Goal: Information Seeking & Learning: Learn about a topic

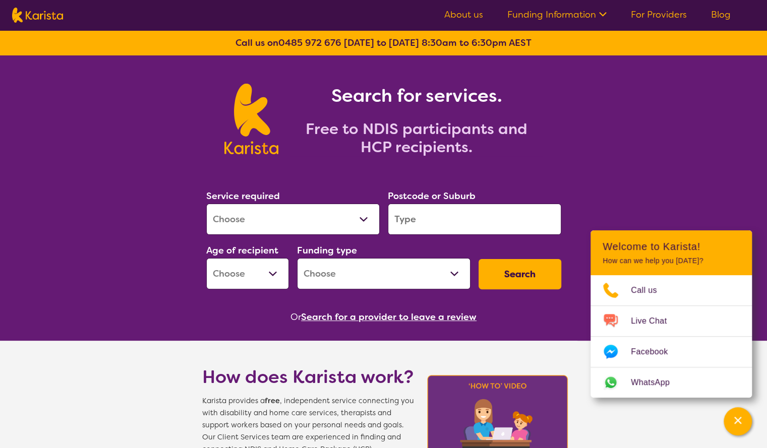
click at [605, 17] on icon at bounding box center [601, 13] width 11 height 11
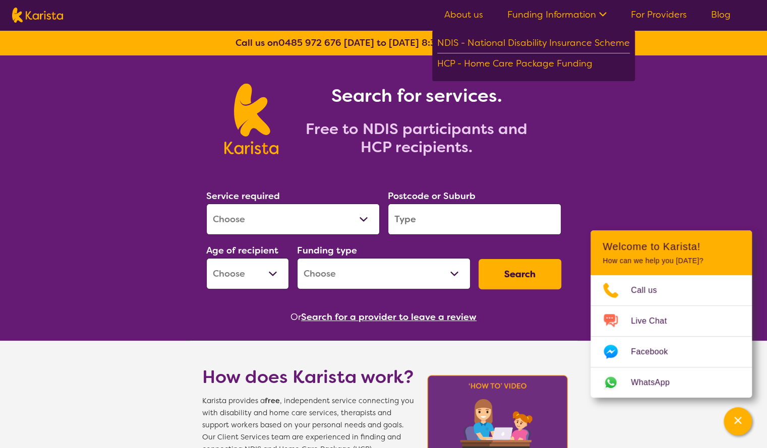
click at [605, 17] on icon at bounding box center [601, 13] width 11 height 11
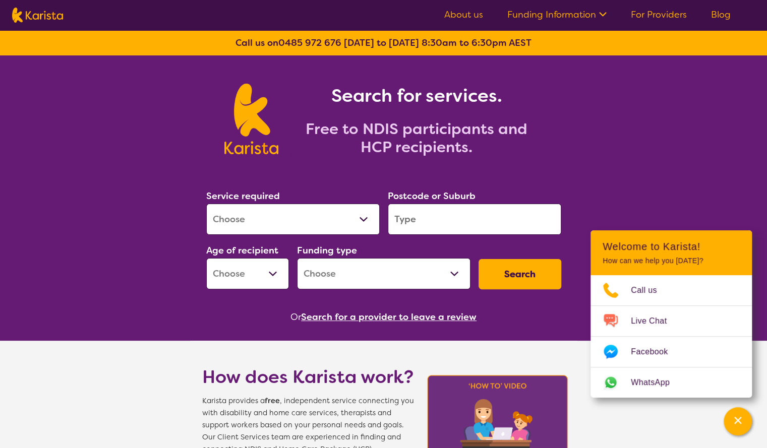
click at [398, 284] on select "Home Care Package (HCP) National Disability Insurance Scheme (NDIS) I don't know" at bounding box center [384, 273] width 174 height 31
click at [550, 159] on div "Search for services. Free to NDIS participants and HCP recipients." at bounding box center [383, 120] width 363 height 81
click at [242, 263] on select "Early Childhood - 0 to 9 Child - 10 to 11 Adolescent - 12 to 17 Adult - 18 to 6…" at bounding box center [247, 273] width 83 height 31
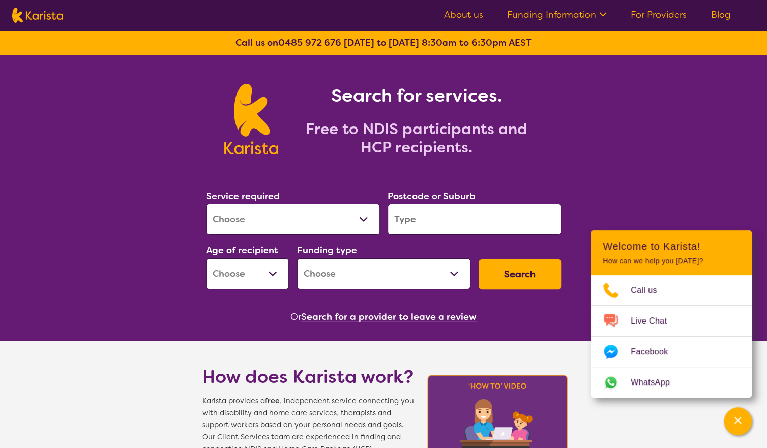
click at [242, 263] on select "Early Childhood - 0 to 9 Child - 10 to 11 Adolescent - 12 to 17 Adult - 18 to 6…" at bounding box center [247, 273] width 83 height 31
click at [304, 216] on select "Allied Health Assistant Assessment (ADHD or Autism) Behaviour support Counselli…" at bounding box center [293, 219] width 174 height 31
click at [303, 215] on select "Allied Health Assistant Assessment (ADHD or Autism) Behaviour support Counselli…" at bounding box center [293, 219] width 174 height 31
click at [453, 212] on input "search" at bounding box center [475, 219] width 174 height 31
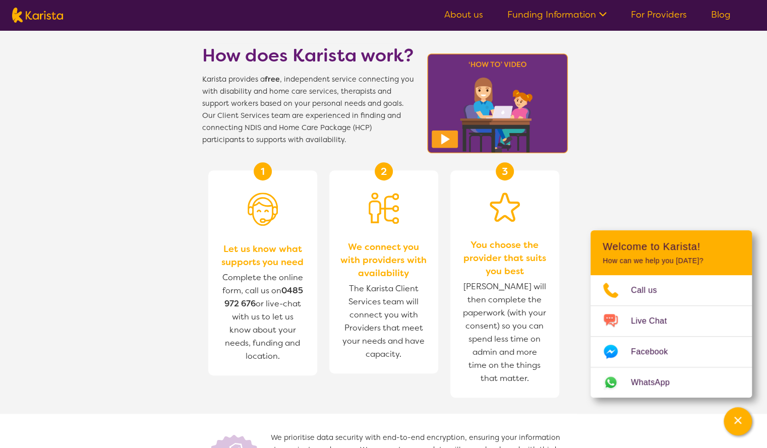
scroll to position [321, 0]
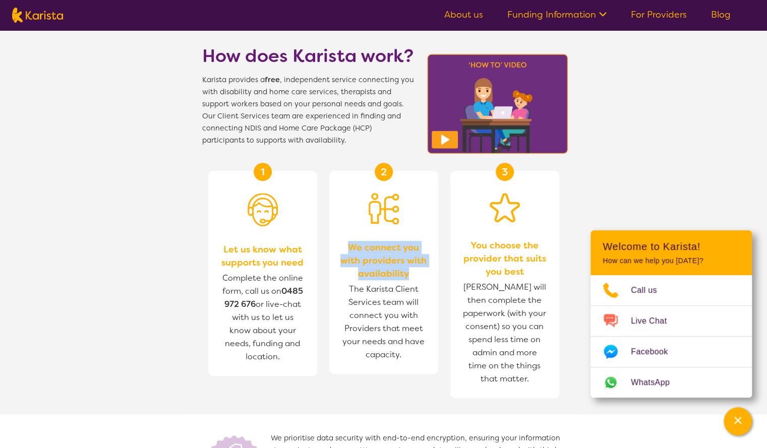
drag, startPoint x: 414, startPoint y: 278, endPoint x: 345, endPoint y: 248, distance: 74.5
click at [345, 248] on span "We connect you with providers with availability" at bounding box center [383, 260] width 89 height 39
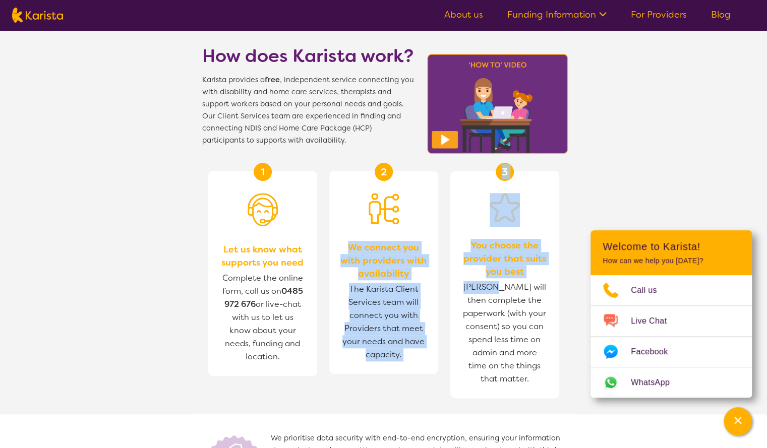
drag, startPoint x: 345, startPoint y: 248, endPoint x: 504, endPoint y: 283, distance: 162.9
click at [504, 283] on section "1 Let us know what supports you need Complete the online form, call us on [PHON…" at bounding box center [383, 281] width 387 height 268
click at [504, 283] on span "[PERSON_NAME] will then complete the paperwork (with your consent) so you can s…" at bounding box center [504, 333] width 89 height 110
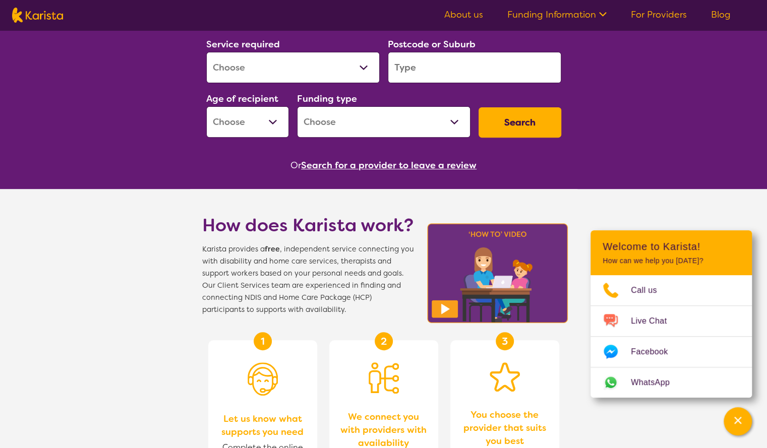
scroll to position [151, 0]
